Goal: Navigation & Orientation: Find specific page/section

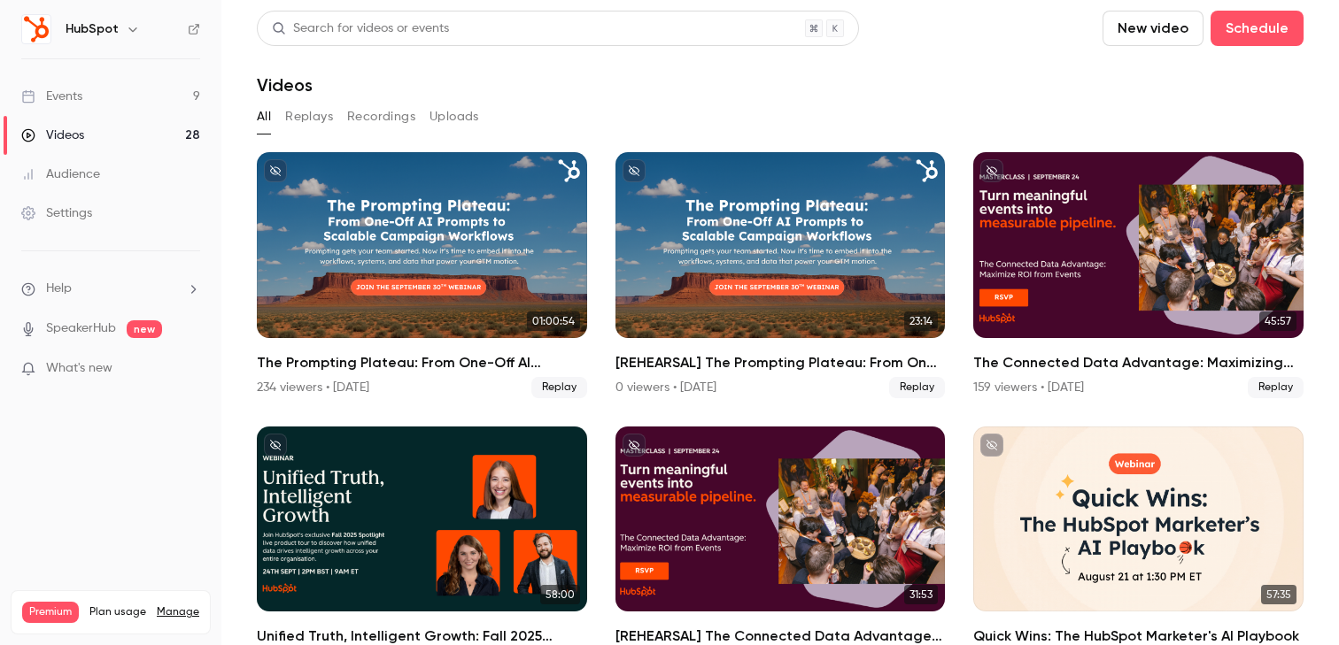
click at [126, 97] on link "Events 9" at bounding box center [110, 96] width 221 height 39
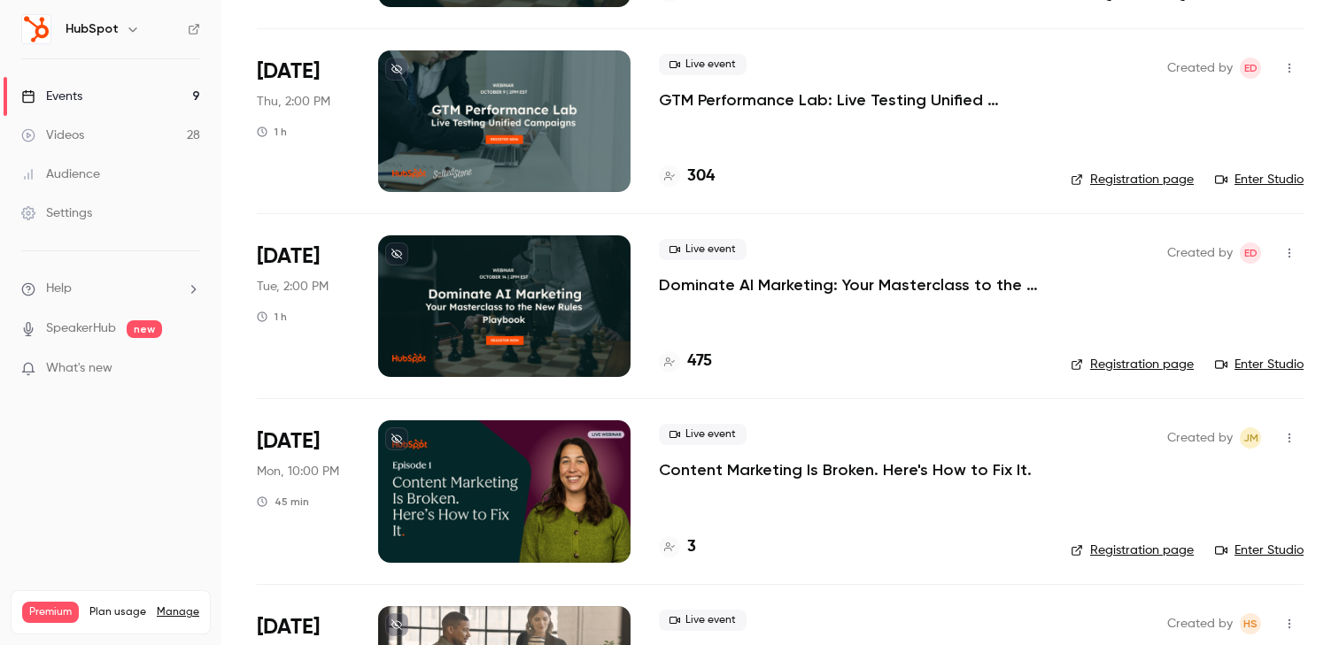
scroll to position [474, 0]
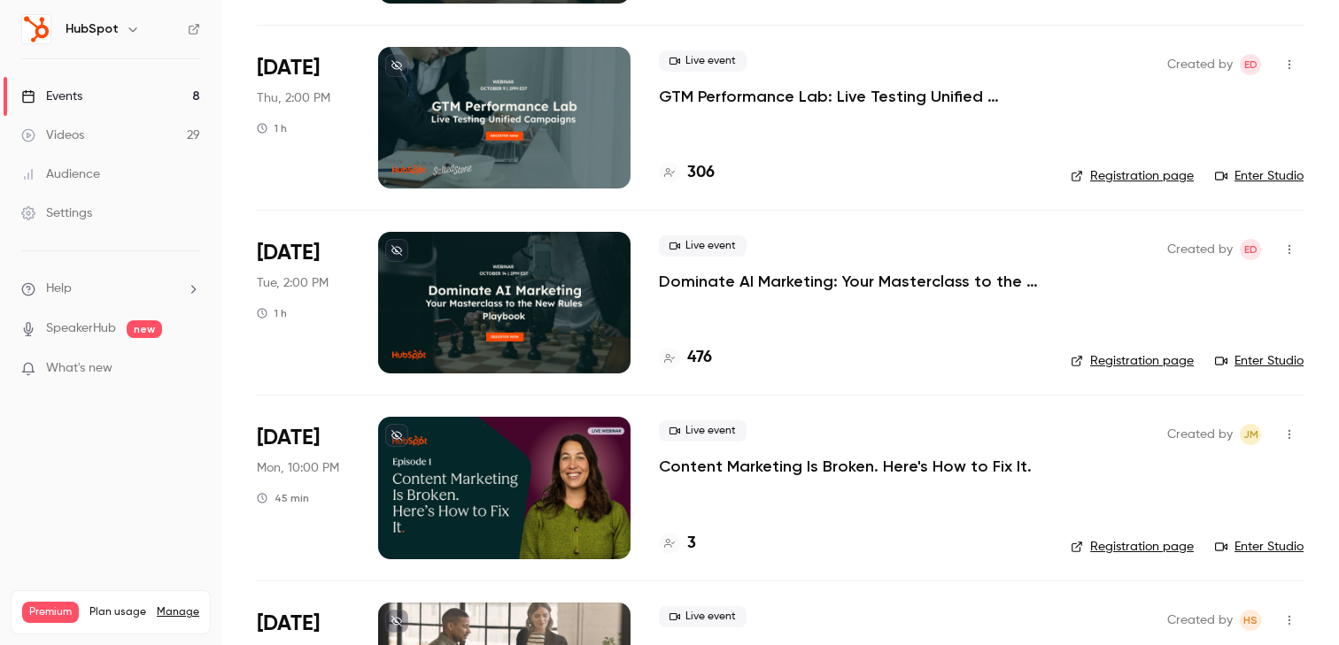
scroll to position [462, 0]
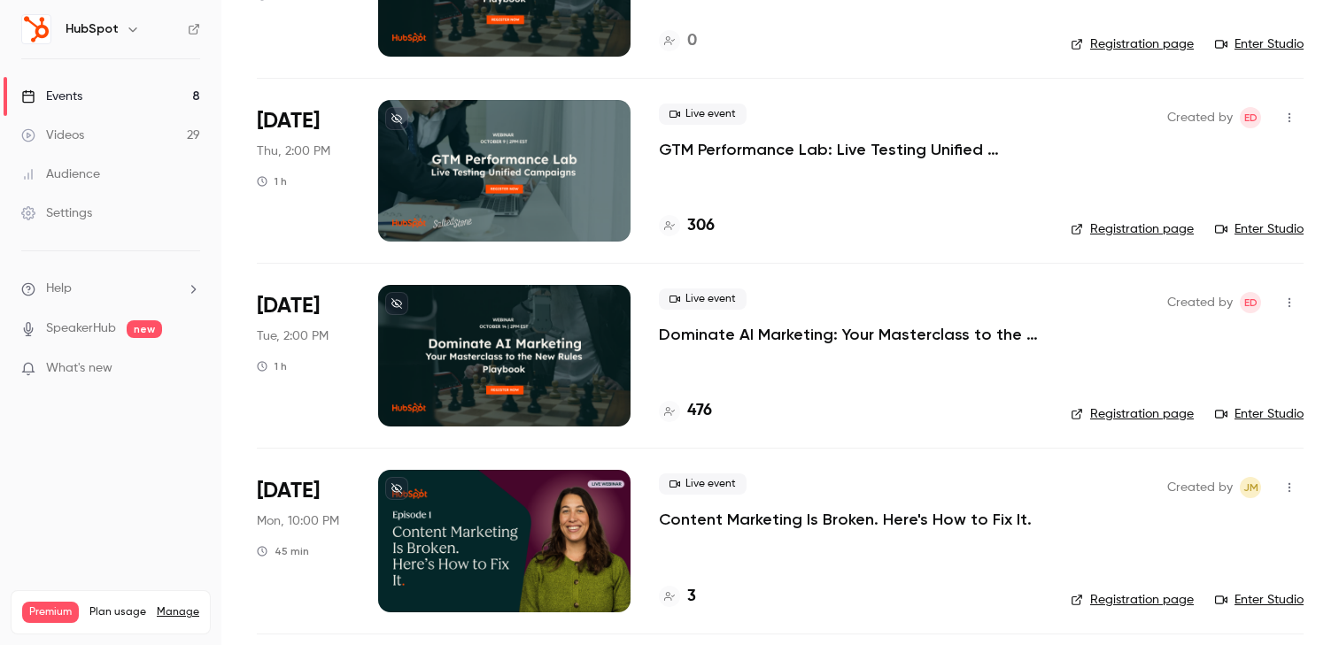
scroll to position [496, 0]
